Goal: Use online tool/utility: Use online tool/utility

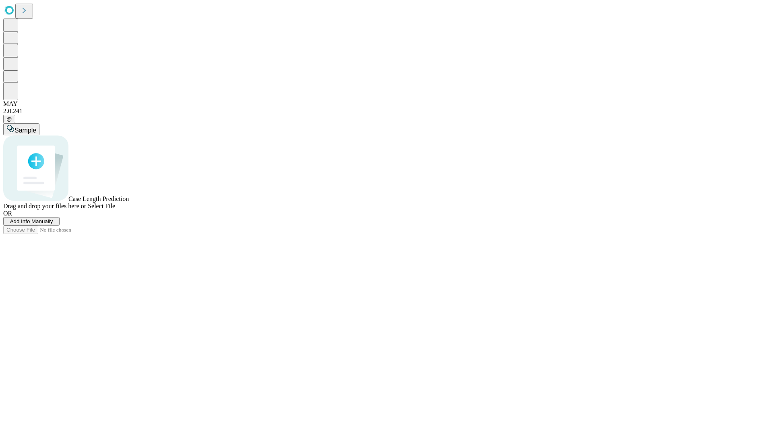
click at [115, 209] on span "Select File" at bounding box center [101, 205] width 27 height 7
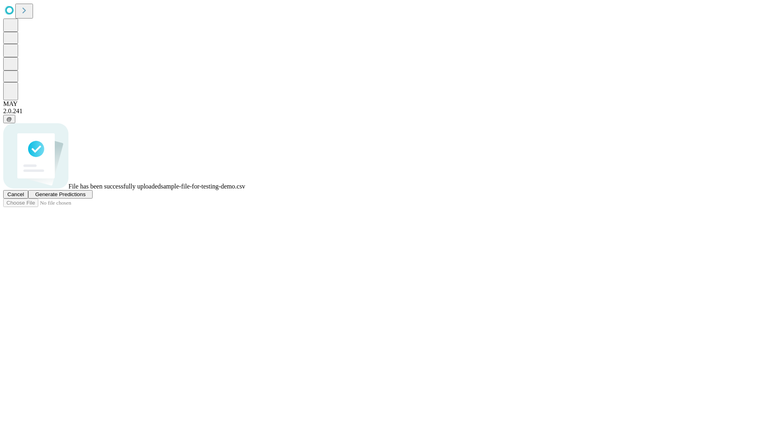
click at [85, 197] on span "Generate Predictions" at bounding box center [60, 194] width 50 height 6
